Goal: Information Seeking & Learning: Learn about a topic

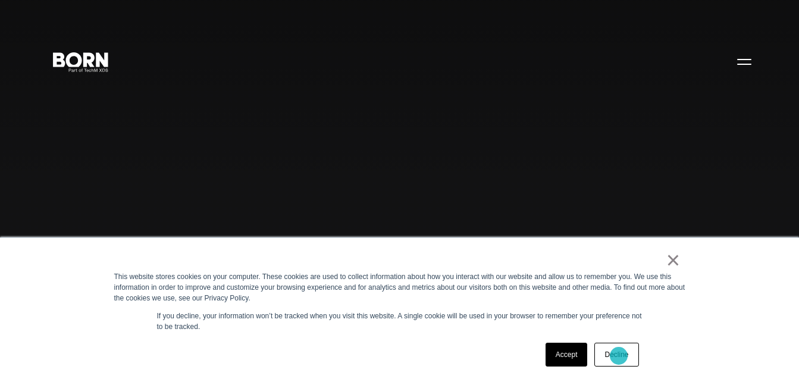
click at [569, 356] on link "Decline" at bounding box center [616, 355] width 44 height 24
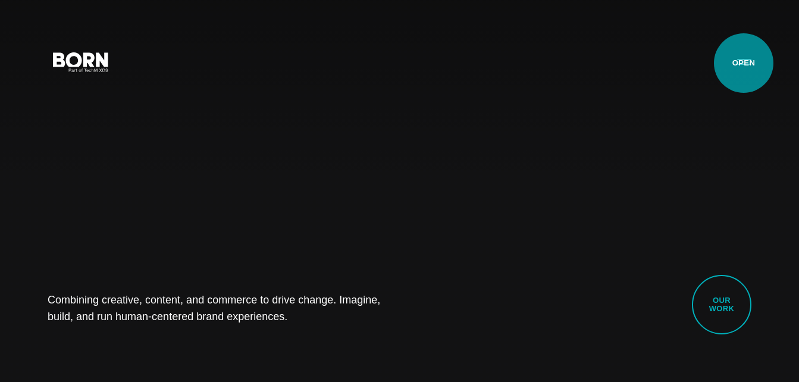
click at [569, 63] on button "Primary Menu" at bounding box center [744, 61] width 29 height 25
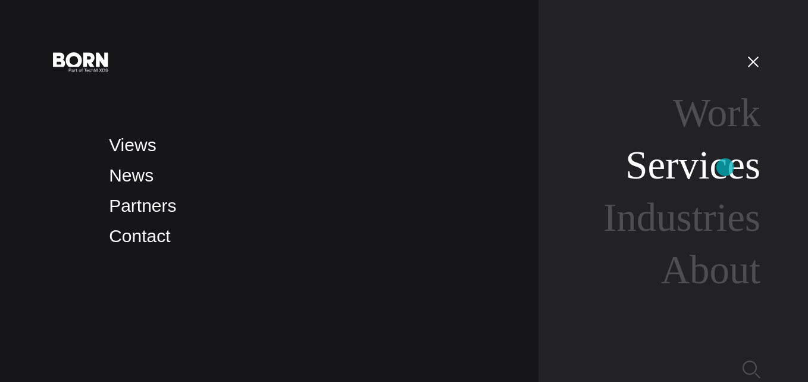
click at [569, 167] on link "Services" at bounding box center [692, 165] width 135 height 44
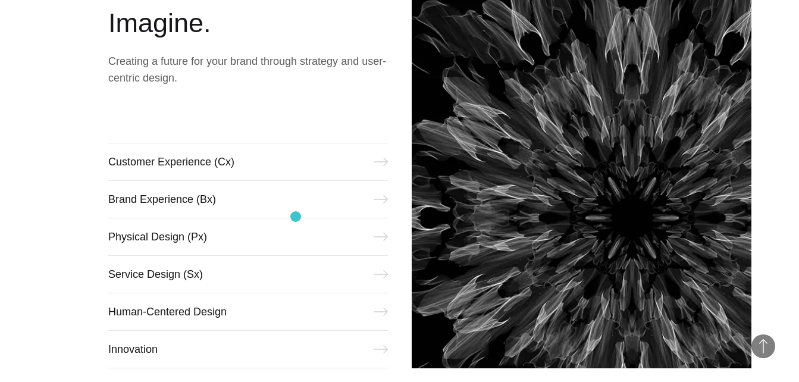
scroll to position [476, 0]
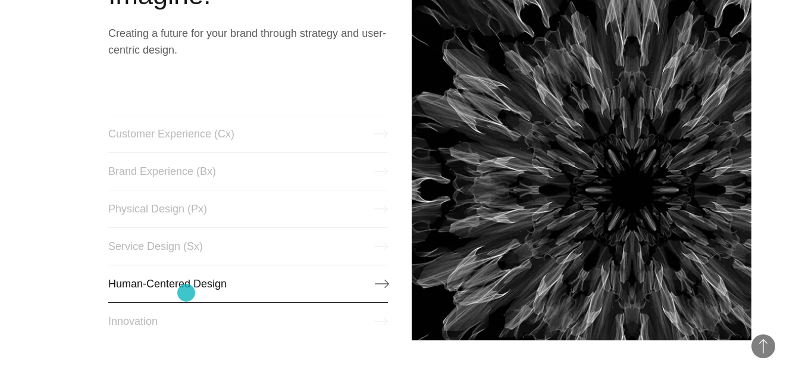
click at [186, 293] on link "Human-Centered Design" at bounding box center [248, 284] width 280 height 38
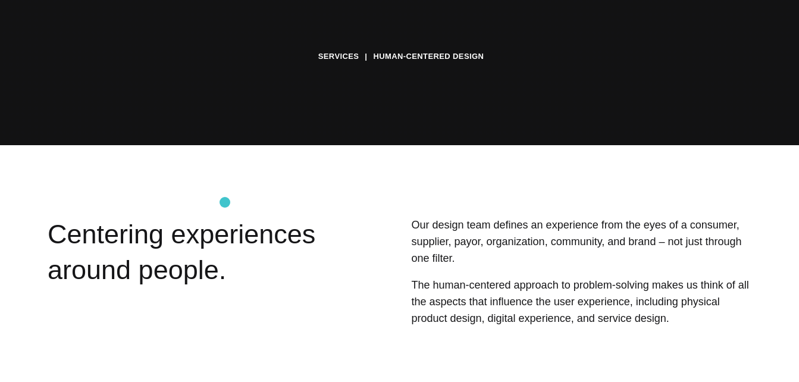
scroll to position [238, 0]
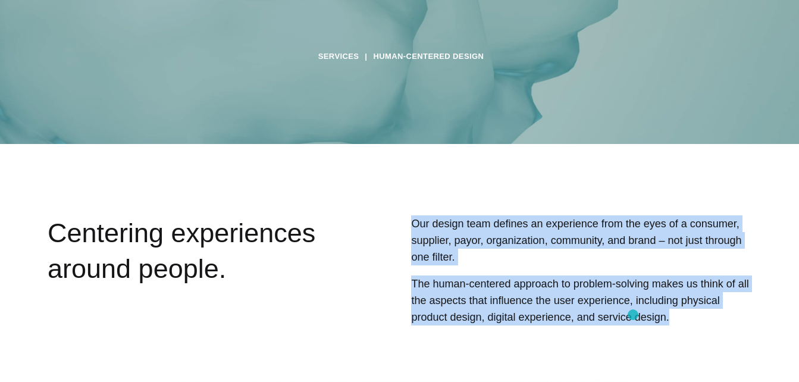
drag, startPoint x: 411, startPoint y: 223, endPoint x: 633, endPoint y: 315, distance: 240.1
click at [633, 315] on div "Our design team defines an experience from the eyes of a consumer, supplier, pa…" at bounding box center [551, 288] width 400 height 146
copy div "Our design team defines an experience from the eyes of a consumer, supplier, pa…"
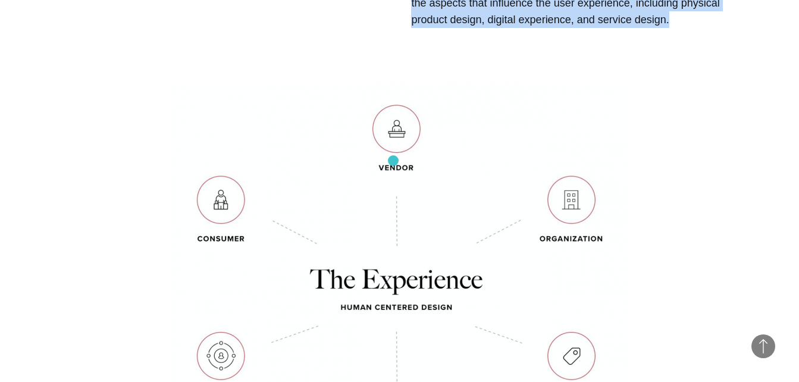
scroll to position [0, 0]
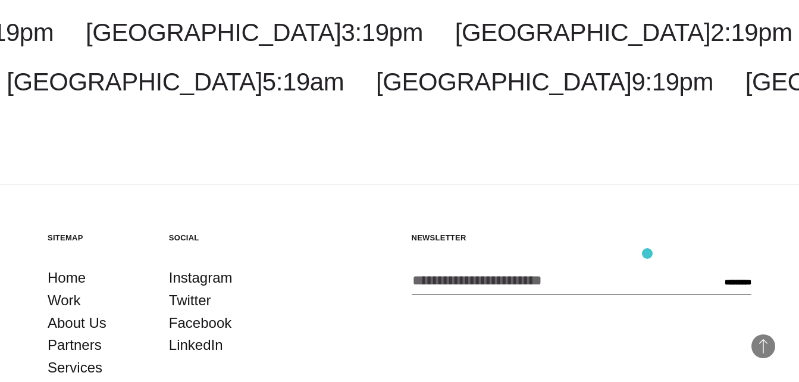
scroll to position [2898, 0]
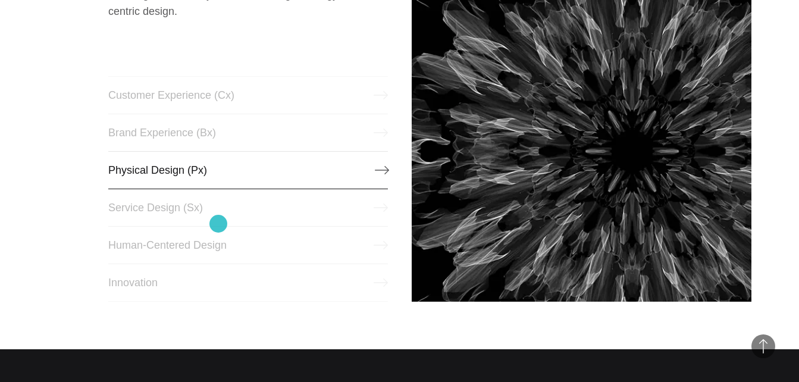
scroll to position [536, 0]
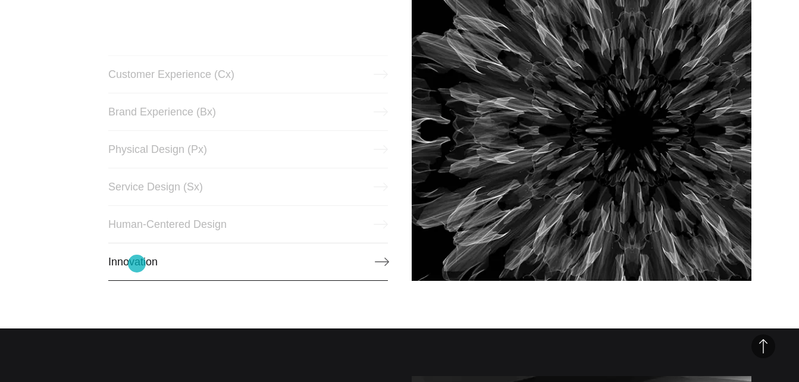
click at [137, 264] on link "Innovation" at bounding box center [248, 262] width 280 height 38
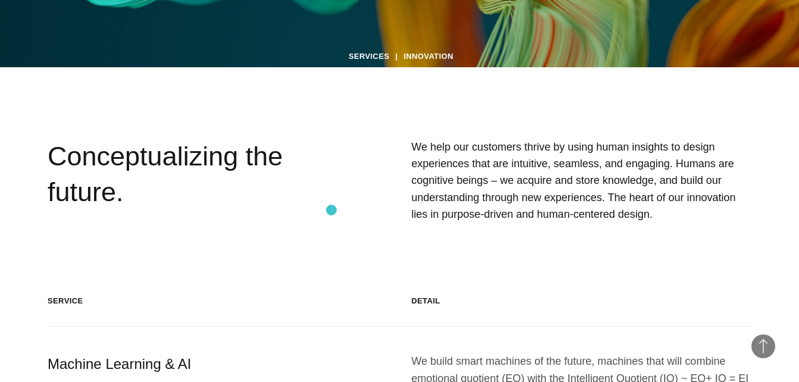
scroll to position [255, 0]
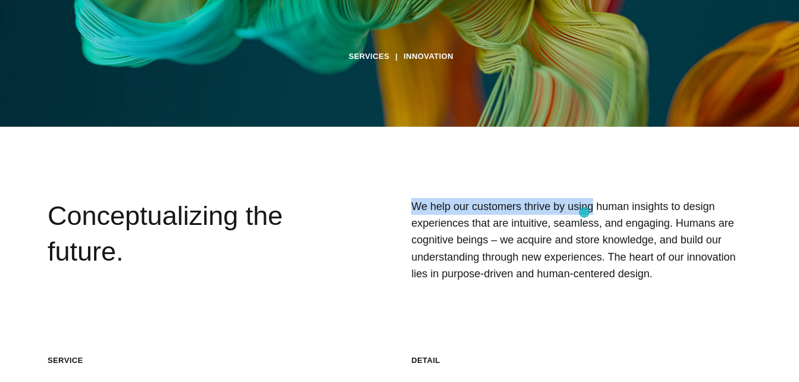
drag, startPoint x: 413, startPoint y: 205, endPoint x: 584, endPoint y: 212, distance: 171.5
click at [584, 212] on p "We help our customers thrive by using human insights to design experiences that…" at bounding box center [581, 240] width 340 height 84
copy p "We help our customers thrive by using"
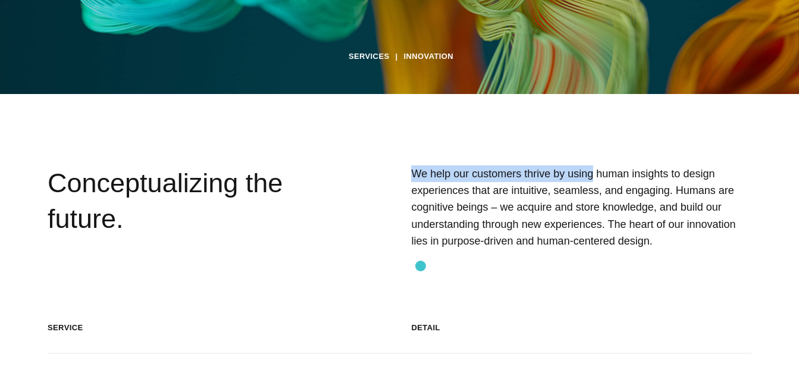
scroll to position [315, 0]
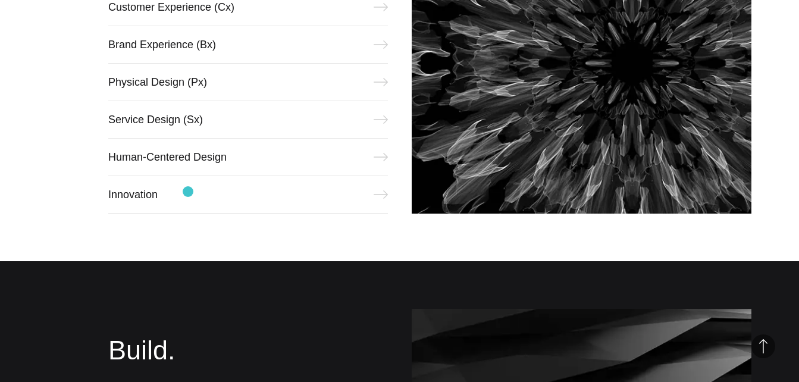
scroll to position [536, 0]
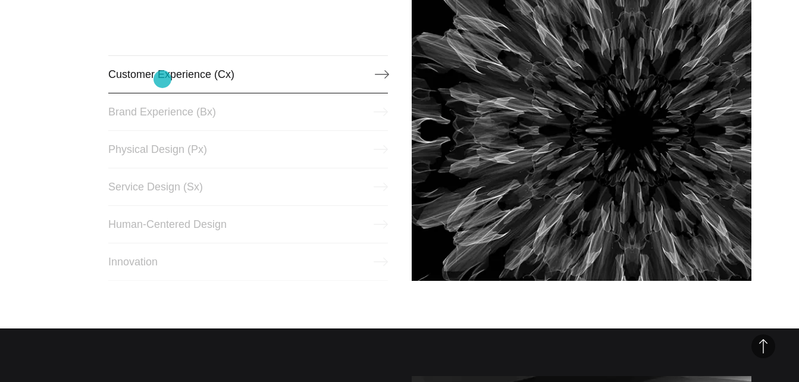
click at [162, 79] on link "Customer Experience (Cx)" at bounding box center [248, 74] width 280 height 38
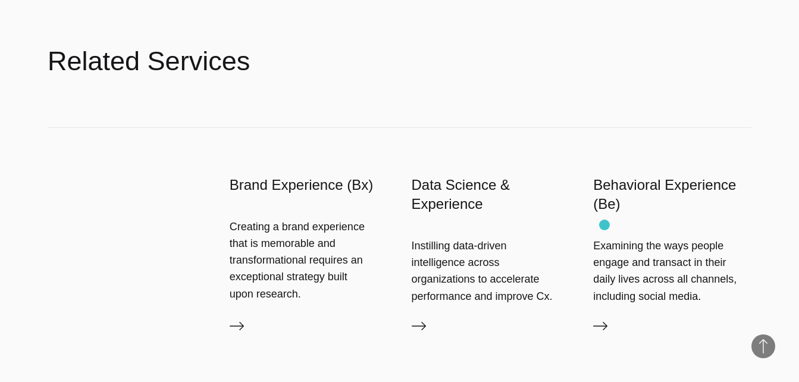
scroll to position [2856, 0]
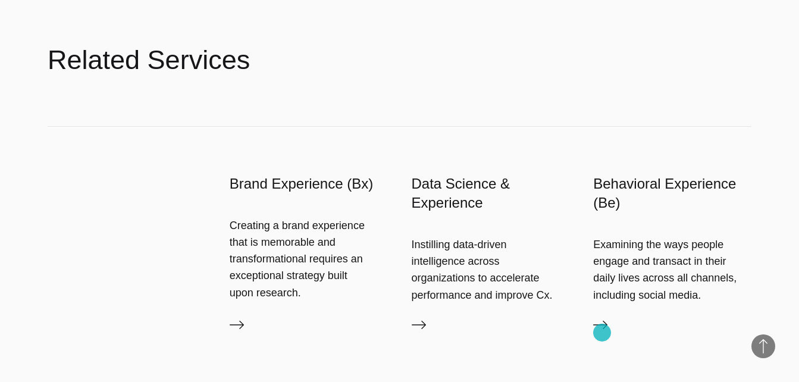
click at [602, 333] on link "Behavioral Experience (Be)" at bounding box center [672, 327] width 158 height 19
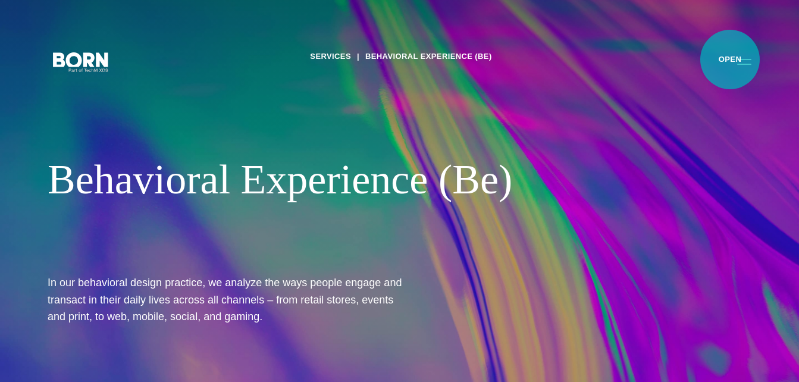
click at [730, 60] on button "Primary Menu" at bounding box center [744, 61] width 29 height 25
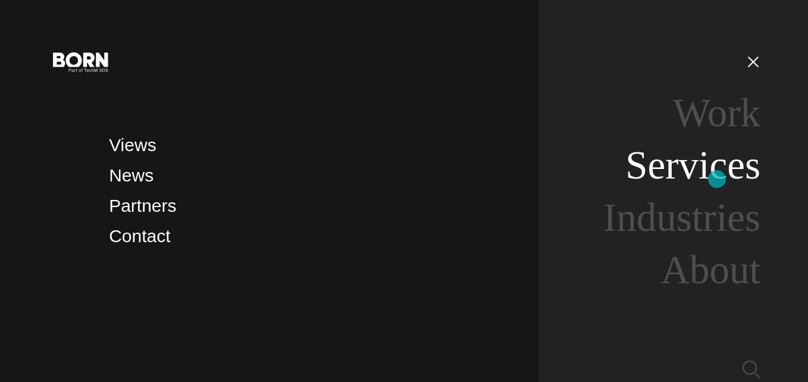
click at [717, 179] on link "Services" at bounding box center [692, 165] width 135 height 44
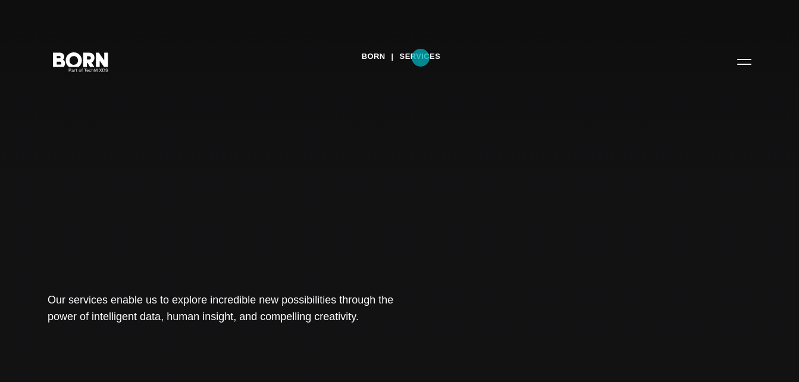
click at [421, 58] on link "Services" at bounding box center [420, 57] width 41 height 18
